Goal: Check status

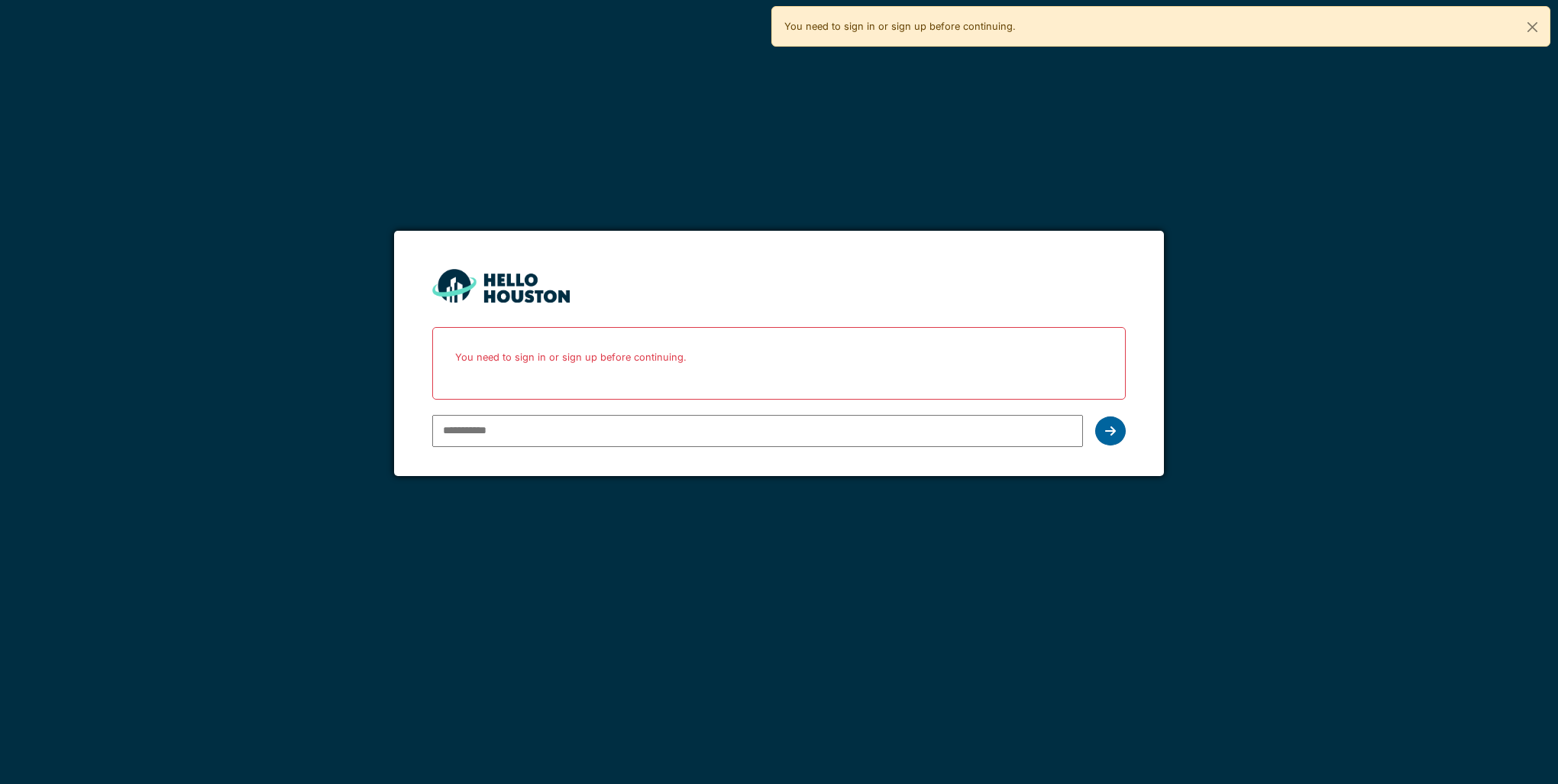
type input "**********"
click at [1113, 431] on icon at bounding box center [1111, 430] width 11 height 12
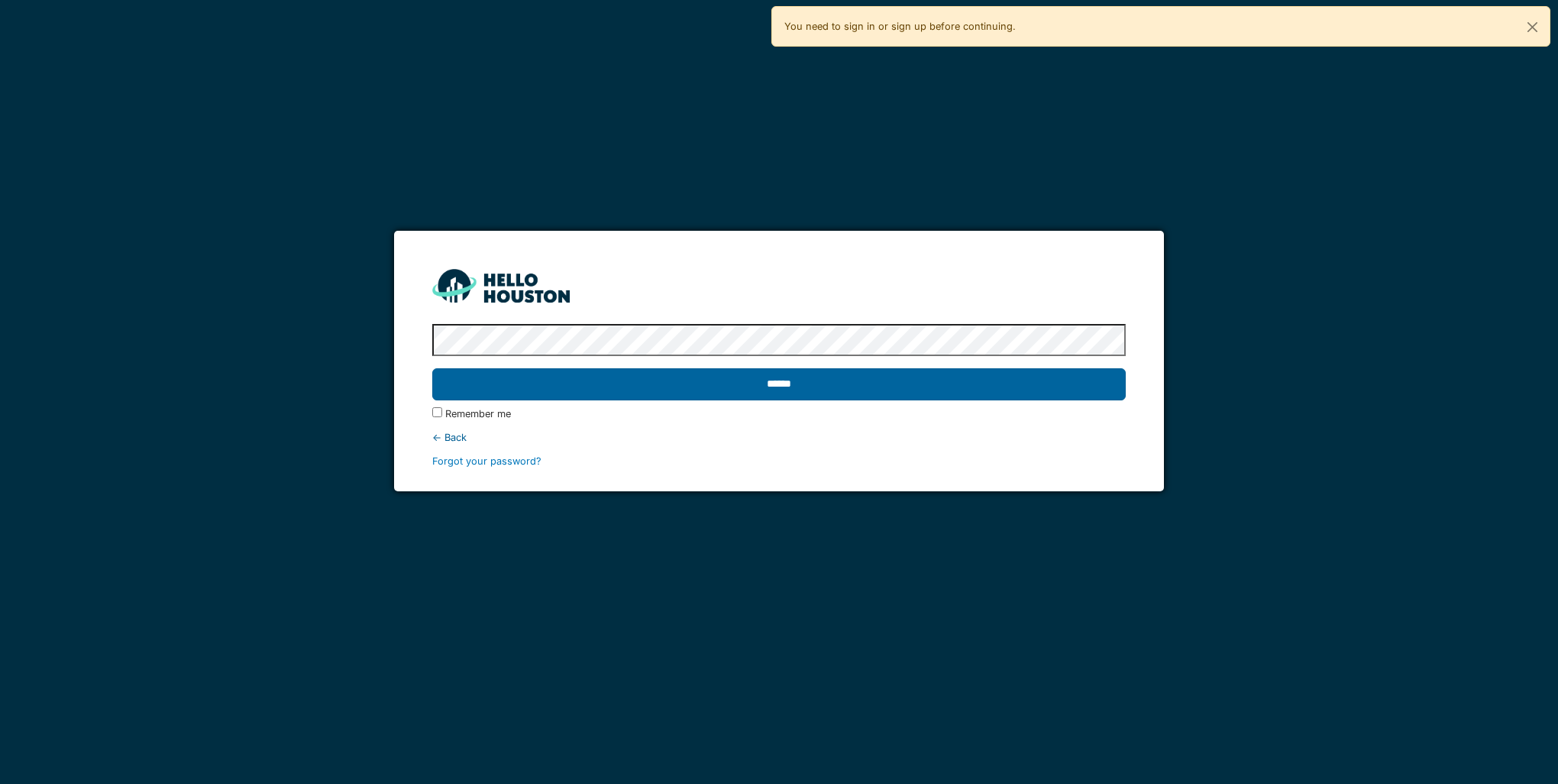
click at [587, 377] on input "******" at bounding box center [779, 383] width 693 height 32
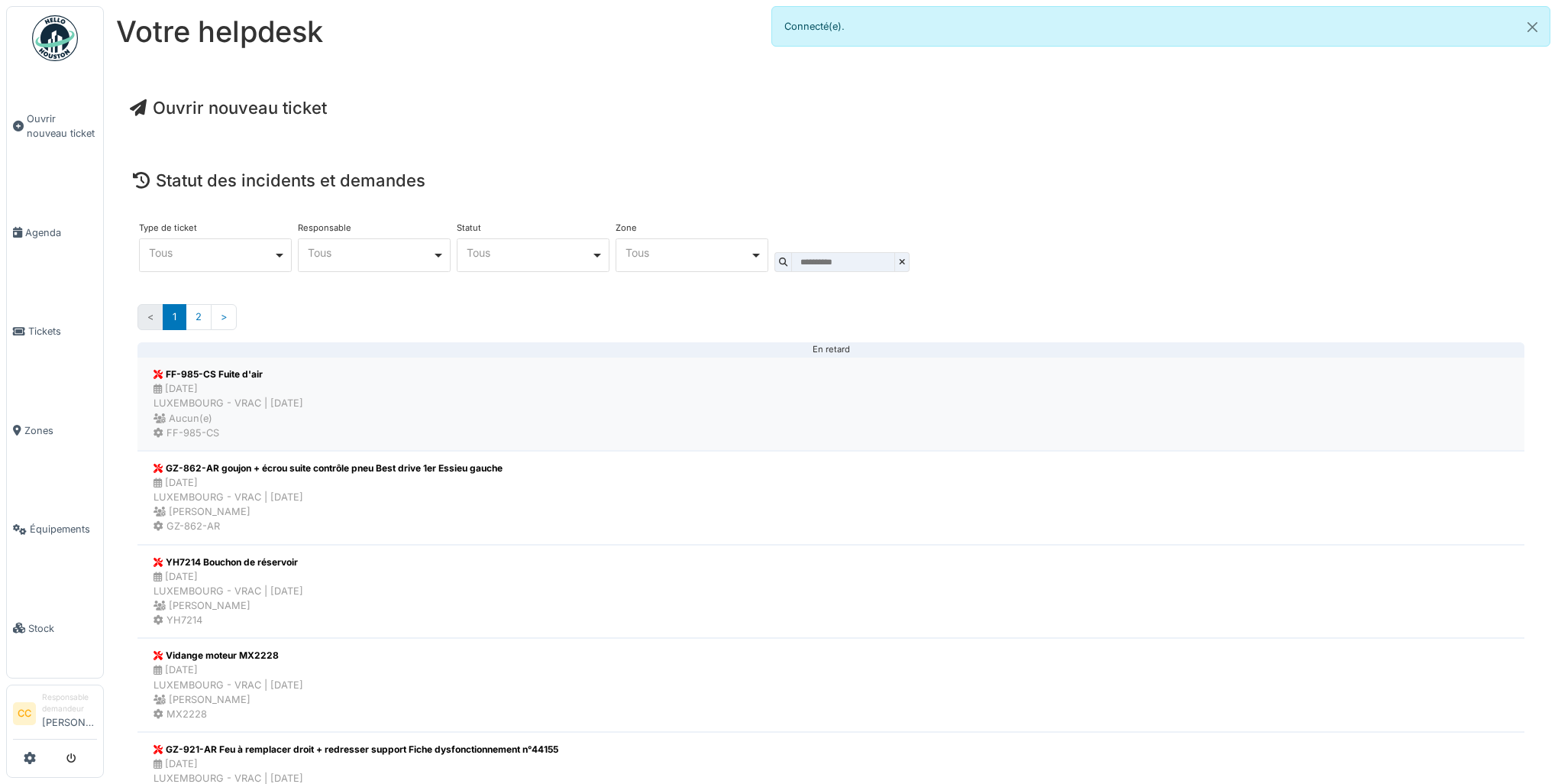
click at [176, 399] on div "[DATE] LUXEMBOURG - VRAC | [DATE] Aucun(e)" at bounding box center [229, 403] width 150 height 44
